Goal: Find specific page/section: Find specific page/section

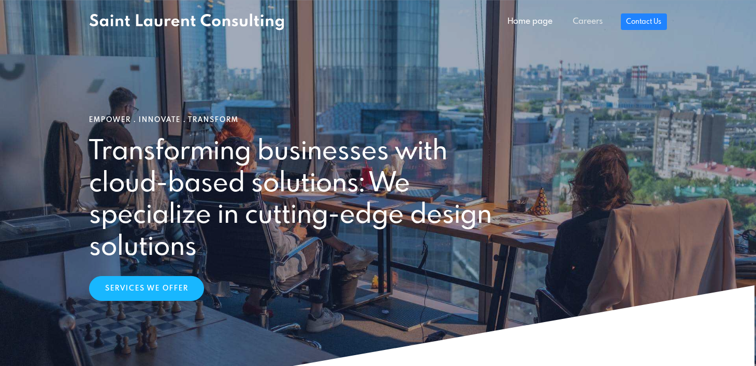
click at [583, 25] on link "Careers" at bounding box center [587, 21] width 50 height 21
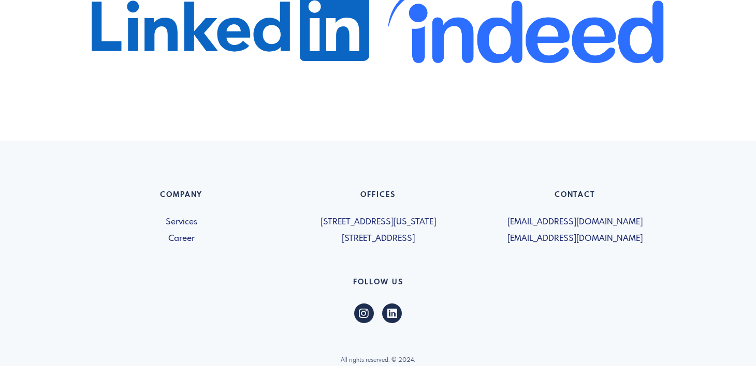
scroll to position [662, 0]
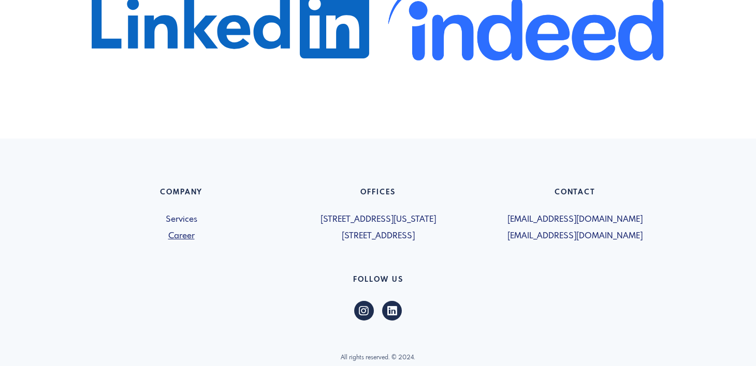
click at [186, 235] on link "Career" at bounding box center [181, 236] width 184 height 12
